Goal: Task Accomplishment & Management: Use online tool/utility

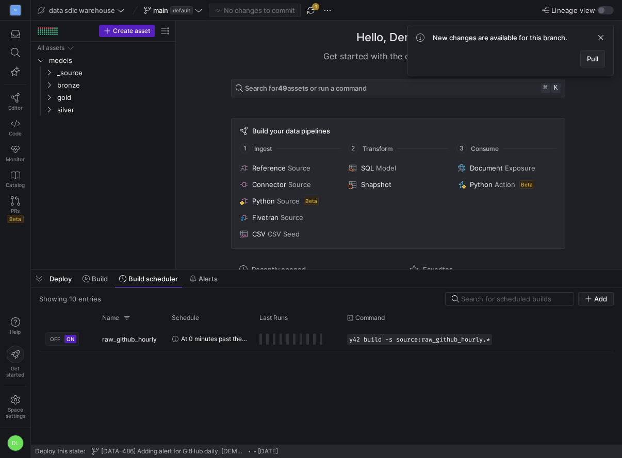
click at [594, 56] on span "Pull" at bounding box center [592, 59] width 11 height 8
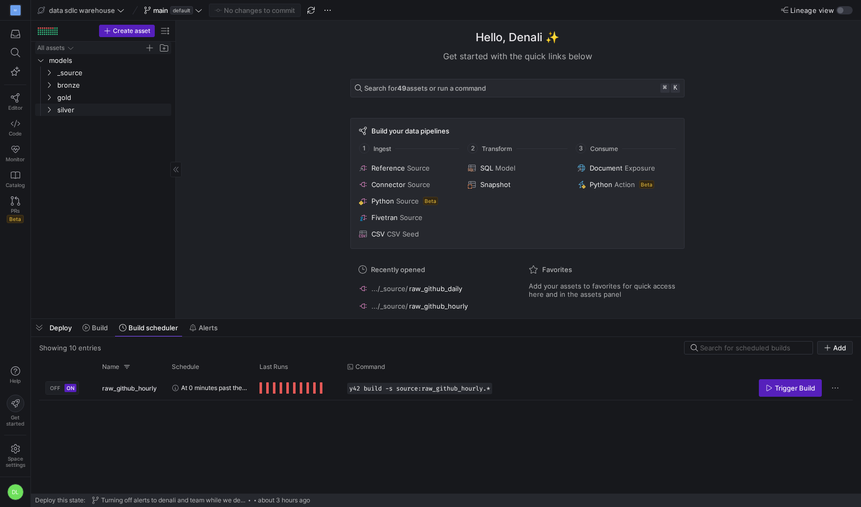
drag, startPoint x: 554, startPoint y: 476, endPoint x: 79, endPoint y: 49, distance: 638.6
click at [79, 49] on as-split "data sdlc warehouse main default No changes to commit Lineage view Create asset…" at bounding box center [446, 253] width 830 height 507
click at [621, 8] on div "button" at bounding box center [844, 10] width 16 height 8
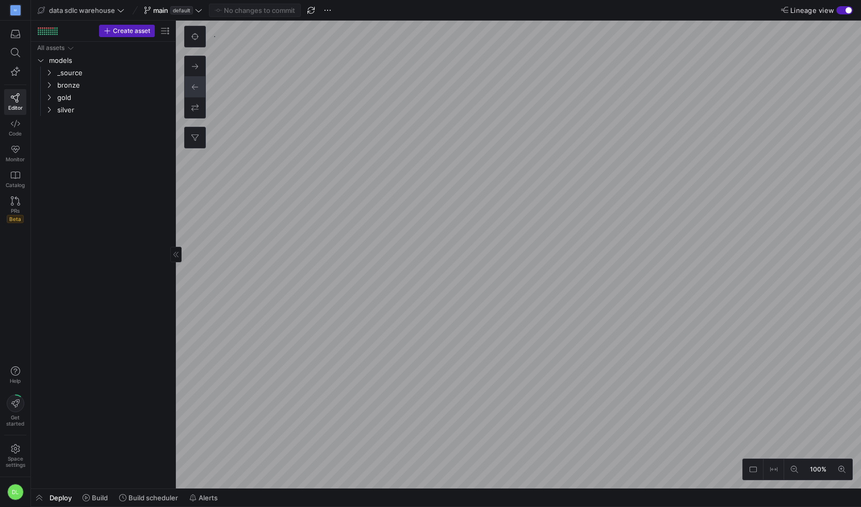
click at [105, 208] on div "All assets models _source bronze gold silver" at bounding box center [103, 263] width 136 height 443
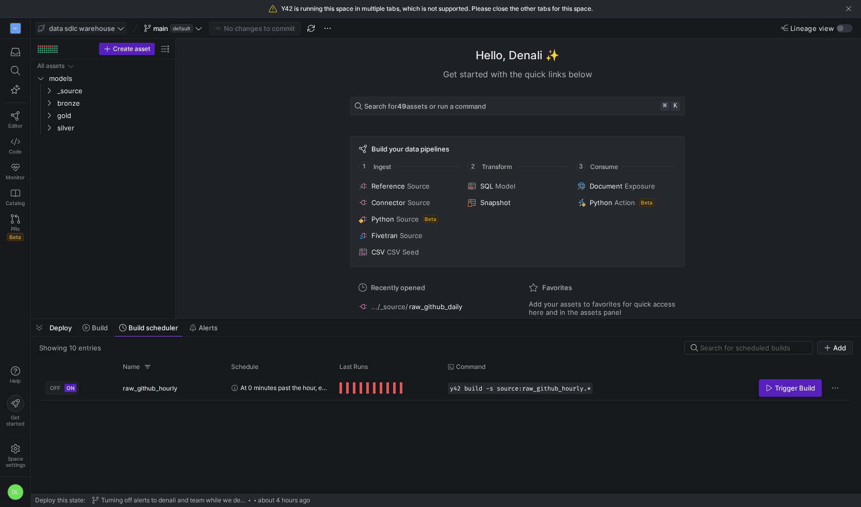
click at [118, 31] on icon at bounding box center [120, 28] width 7 height 7
